Goal: Task Accomplishment & Management: Complete application form

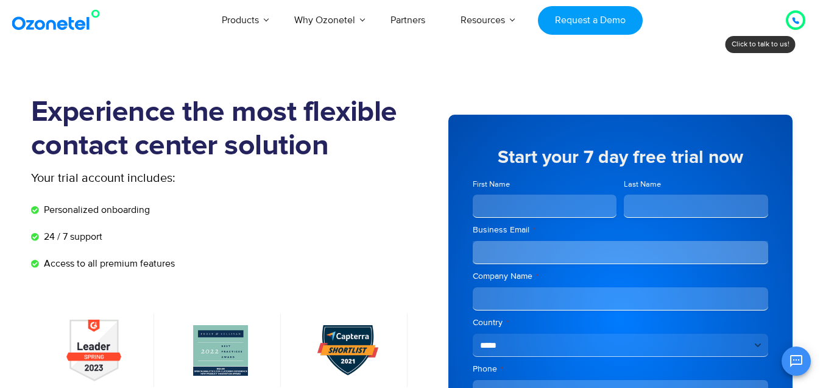
click at [798, 24] on icon at bounding box center [795, 20] width 7 height 7
click at [798, 20] on icon at bounding box center [795, 20] width 7 height 7
click at [801, 22] on div at bounding box center [795, 20] width 15 height 15
click at [801, 20] on div at bounding box center [795, 20] width 15 height 15
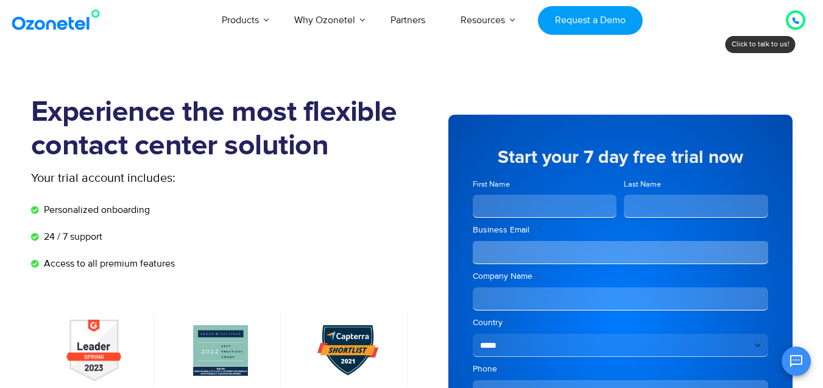
click at [795, 23] on icon at bounding box center [796, 21] width 6 height 6
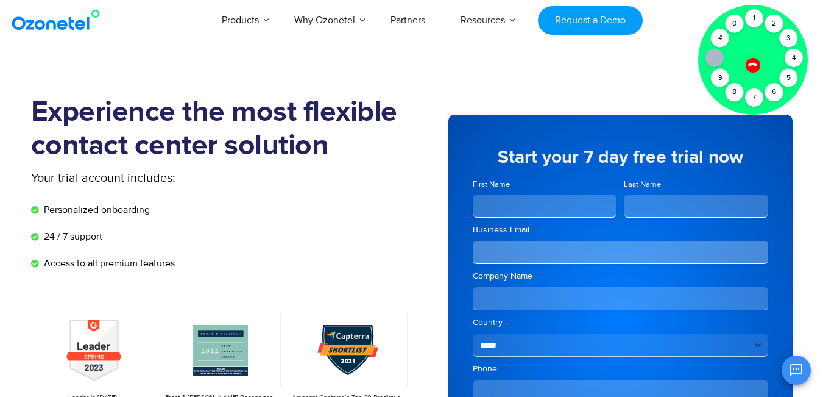
click at [759, 65] on div at bounding box center [753, 65] width 21 height 21
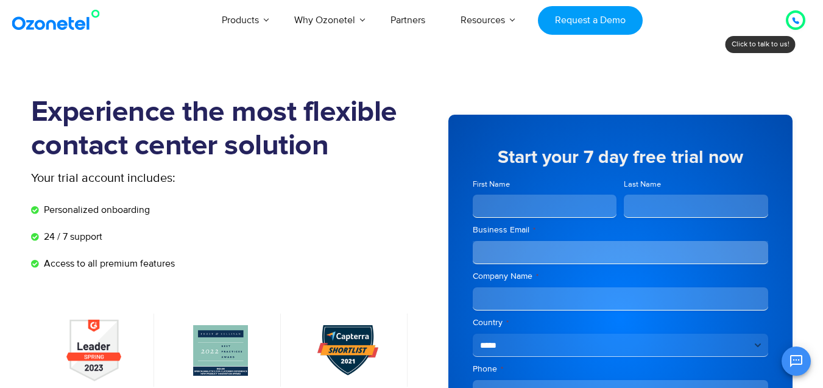
click at [793, 19] on icon at bounding box center [796, 21] width 6 height 6
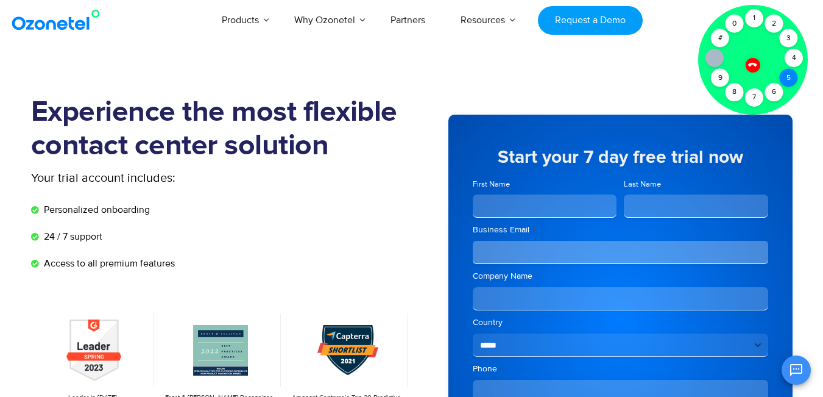
click at [796, 20] on div "Click to talk to us! Call ended [PHONE_NUMBER]" at bounding box center [796, 20] width 0 height 0
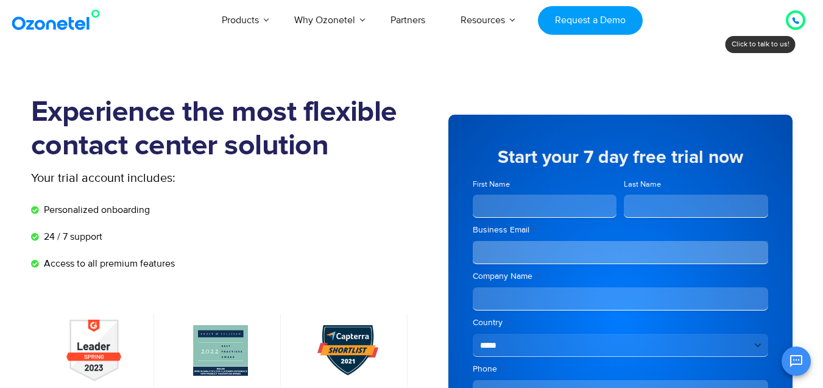
click at [793, 24] on icon at bounding box center [795, 20] width 7 height 7
click at [614, 19] on link "Request a Demo" at bounding box center [590, 20] width 104 height 29
click at [525, 197] on input "First Name" at bounding box center [545, 205] width 144 height 23
click at [527, 208] on input "First Name" at bounding box center [545, 205] width 144 height 23
type input "*"
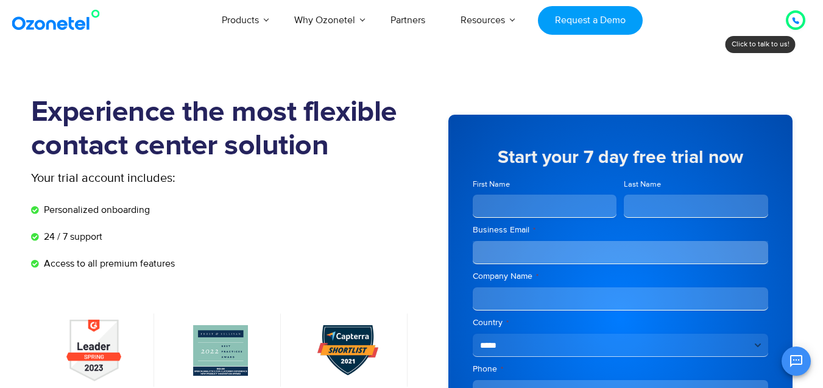
click at [790, 352] on button "Open chat" at bounding box center [796, 360] width 29 height 29
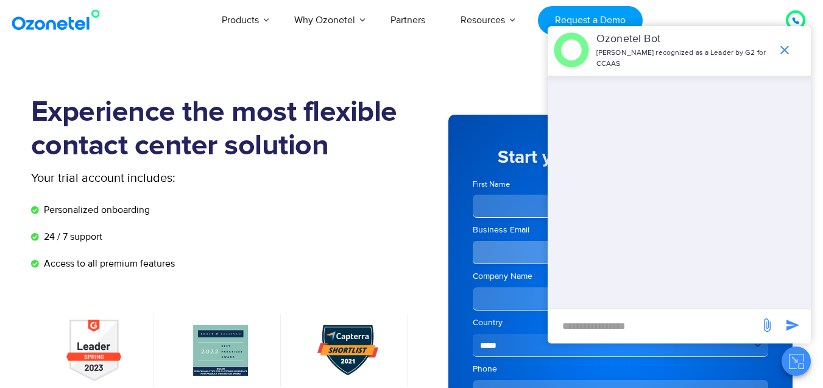
click at [648, 325] on input "new-msg-input" at bounding box center [654, 325] width 200 height 21
type input "**********"
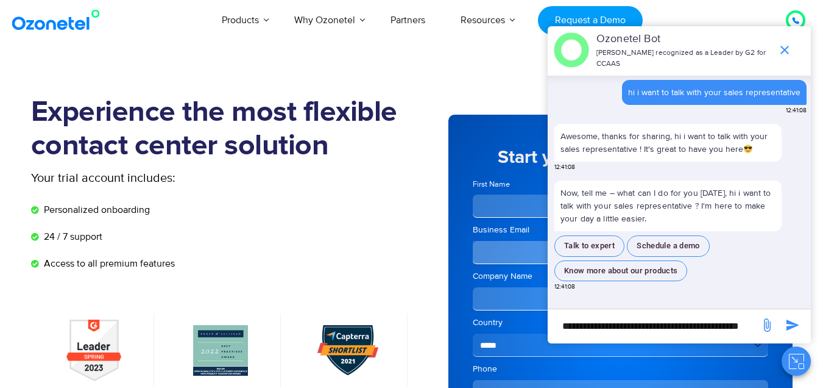
scroll to position [61, 0]
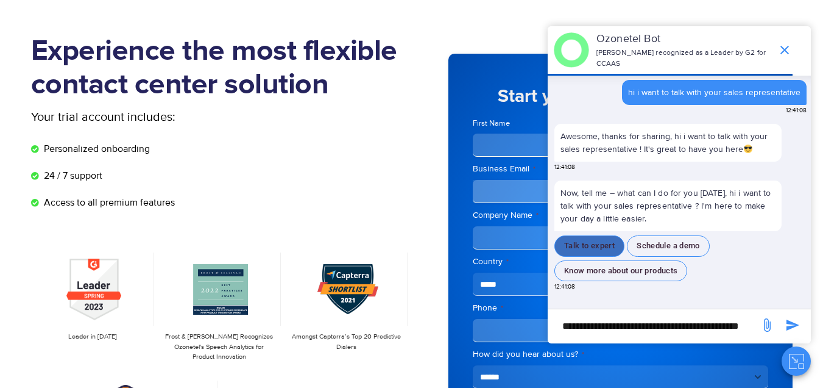
click at [592, 239] on button "Talk to expert" at bounding box center [589, 245] width 70 height 21
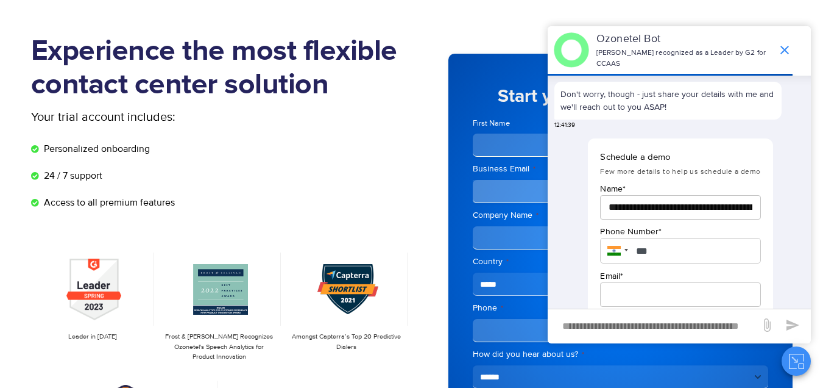
scroll to position [367, 0]
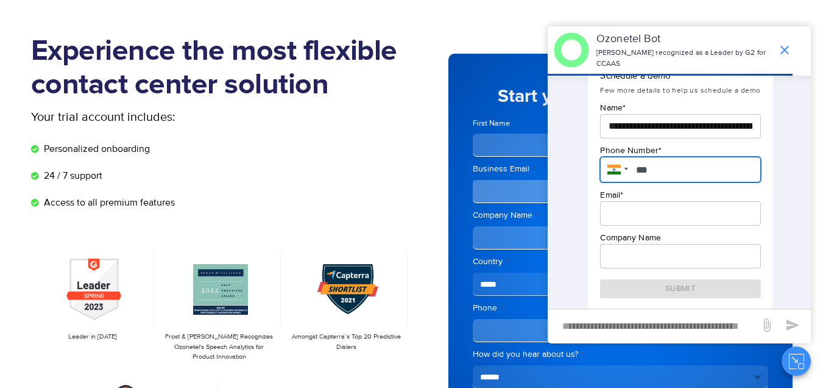
click at [717, 158] on input "***" at bounding box center [680, 170] width 160 height 26
type input "**********"
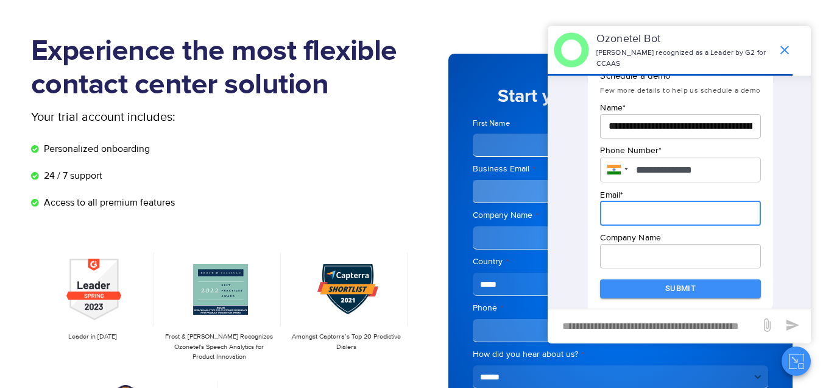
click at [690, 209] on input "email" at bounding box center [680, 213] width 160 height 24
type input "**********"
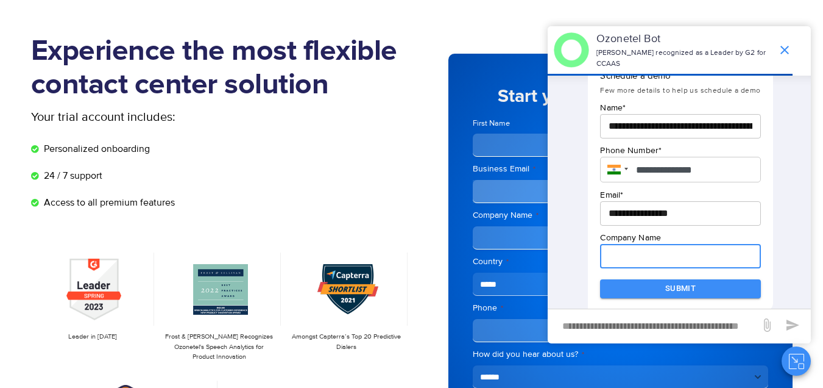
click at [694, 254] on input "text" at bounding box center [680, 256] width 160 height 24
type input "**********"
click button "Submit" at bounding box center [680, 288] width 160 height 19
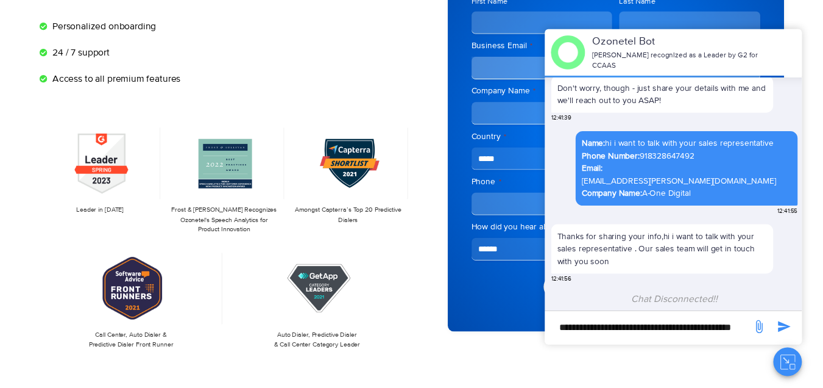
scroll to position [0, 0]
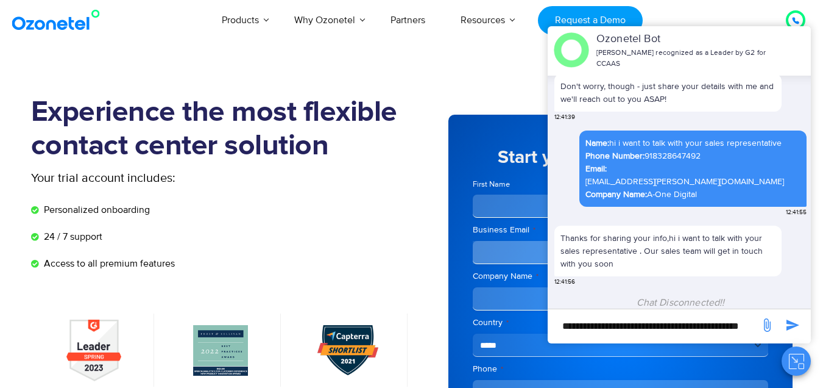
click at [338, 147] on h1 "Experience the most flexible contact center solution" at bounding box center [221, 129] width 381 height 67
click at [454, 88] on section "Experience the most flexible contact center solution Your trial account include…" at bounding box center [411, 336] width 823 height 542
click at [520, 89] on section "Experience the most flexible contact center solution Your trial account include…" at bounding box center [411, 336] width 823 height 542
click at [682, 7] on div "Products AI & CX Voice AI Agents Agent Assist Voice of Customer Quality Audits …" at bounding box center [478, 20] width 671 height 40
